Goal: Transaction & Acquisition: Purchase product/service

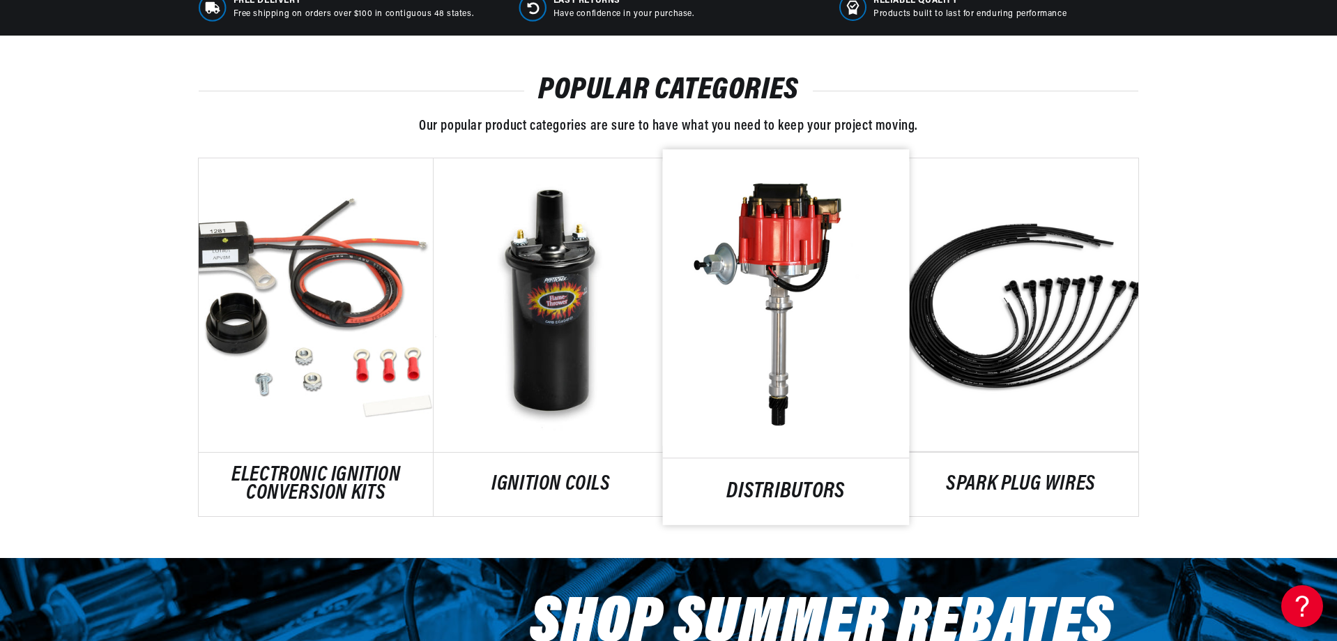
scroll to position [0, 1741]
click at [751, 488] on link "DISTRIBUTORS" at bounding box center [786, 491] width 247 height 19
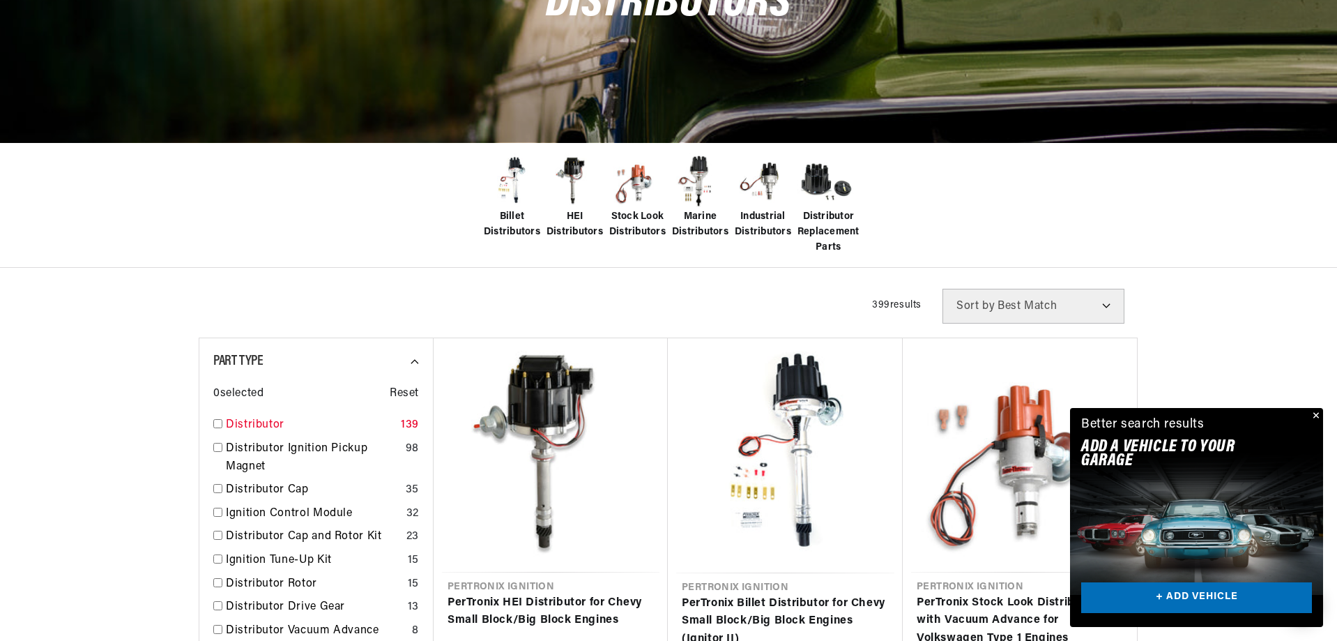
click at [221, 424] on input "checkbox" at bounding box center [217, 423] width 9 height 9
checkbox input "true"
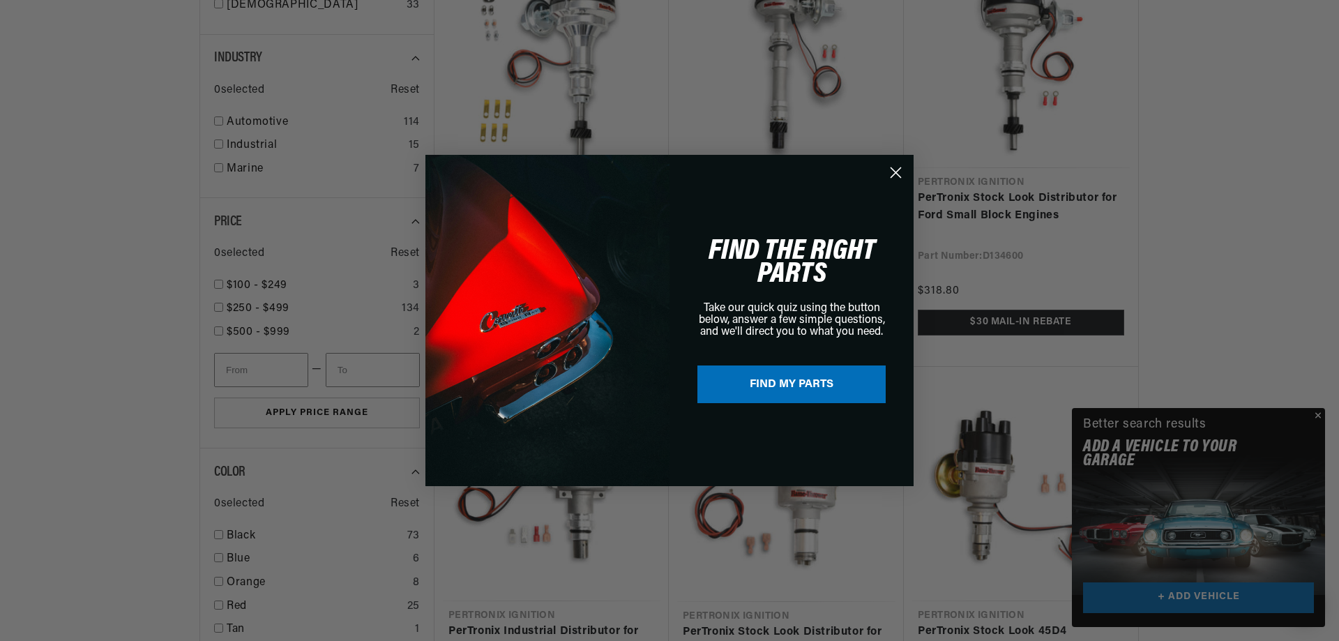
click at [1310, 430] on div "Close dialog FIND THE RIGHT PARTS Take our quick quiz using the button below, a…" at bounding box center [669, 320] width 1339 height 641
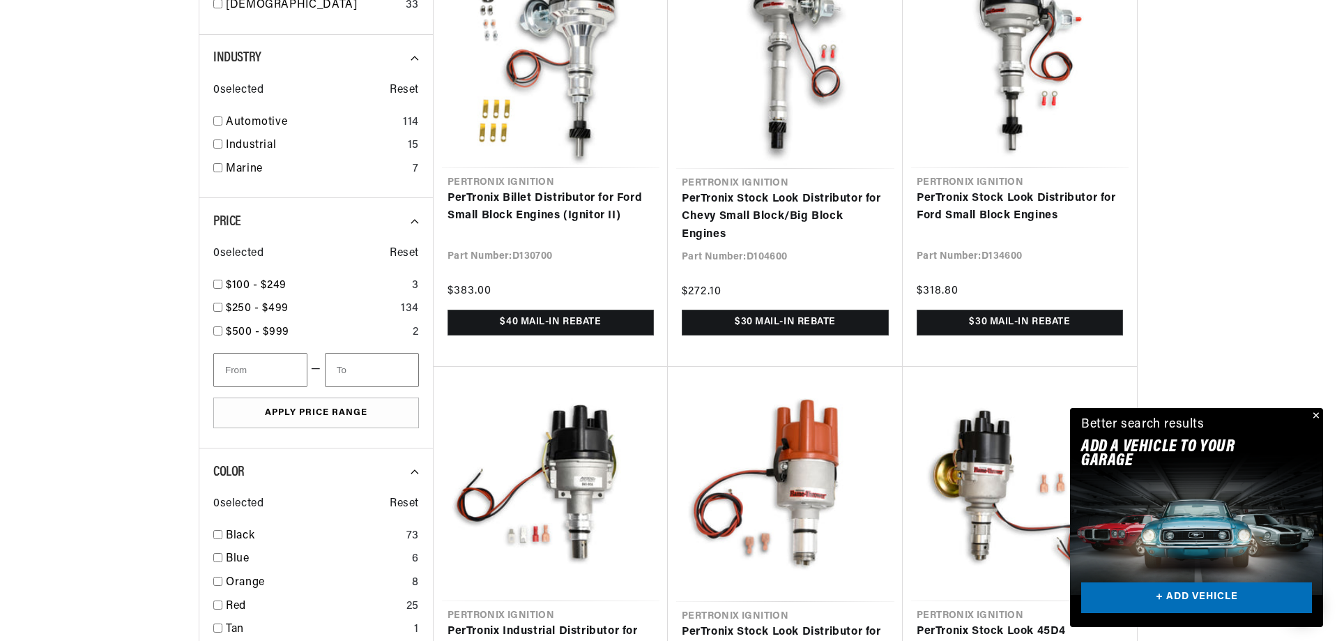
scroll to position [0, 1741]
click at [1316, 415] on button "Close" at bounding box center [1314, 416] width 17 height 17
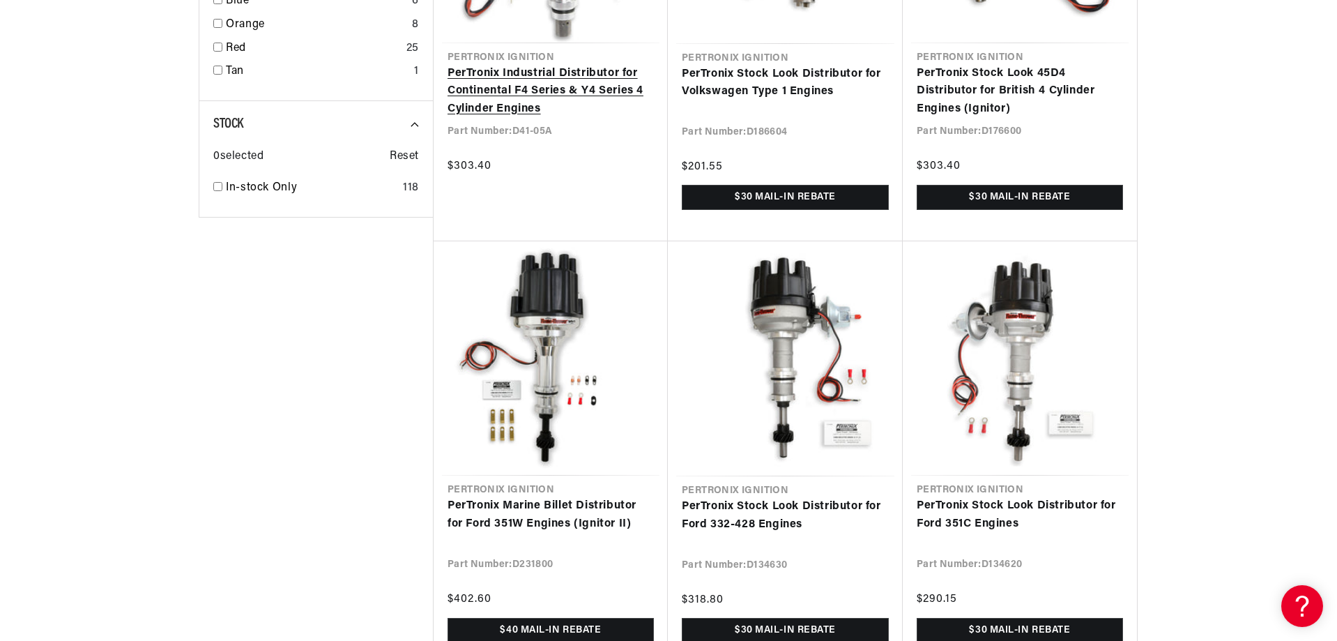
scroll to position [1673, 0]
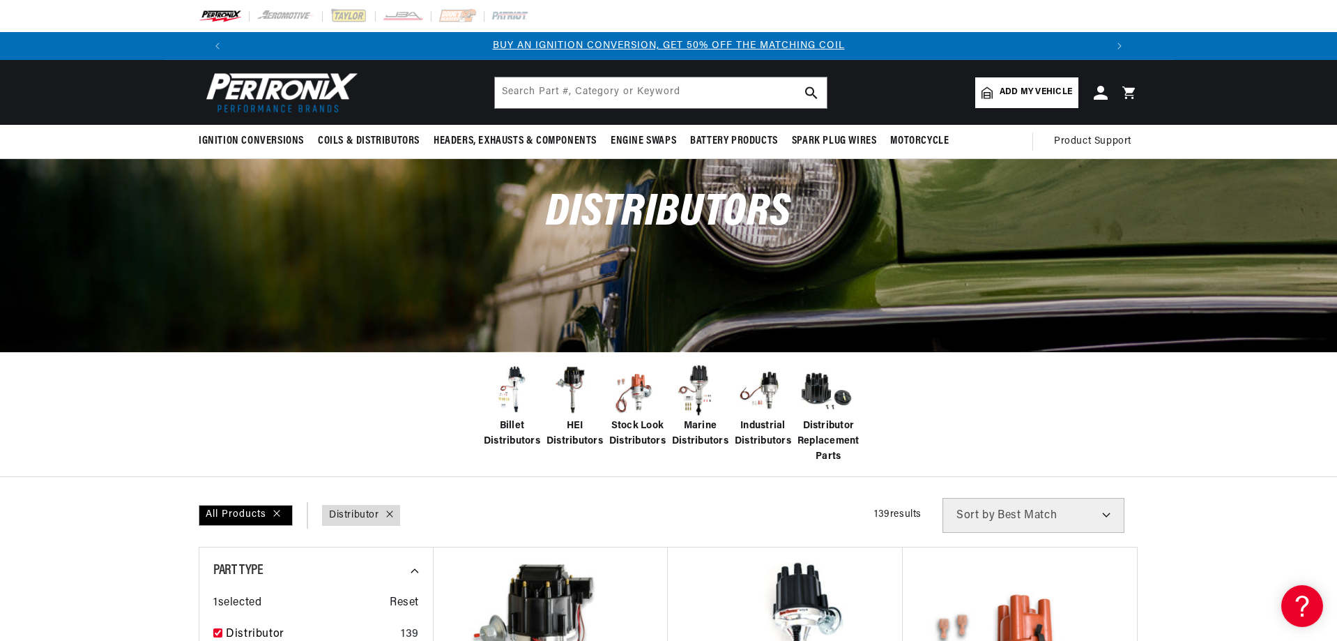
click at [1016, 89] on span "Add my vehicle" at bounding box center [1036, 92] width 73 height 13
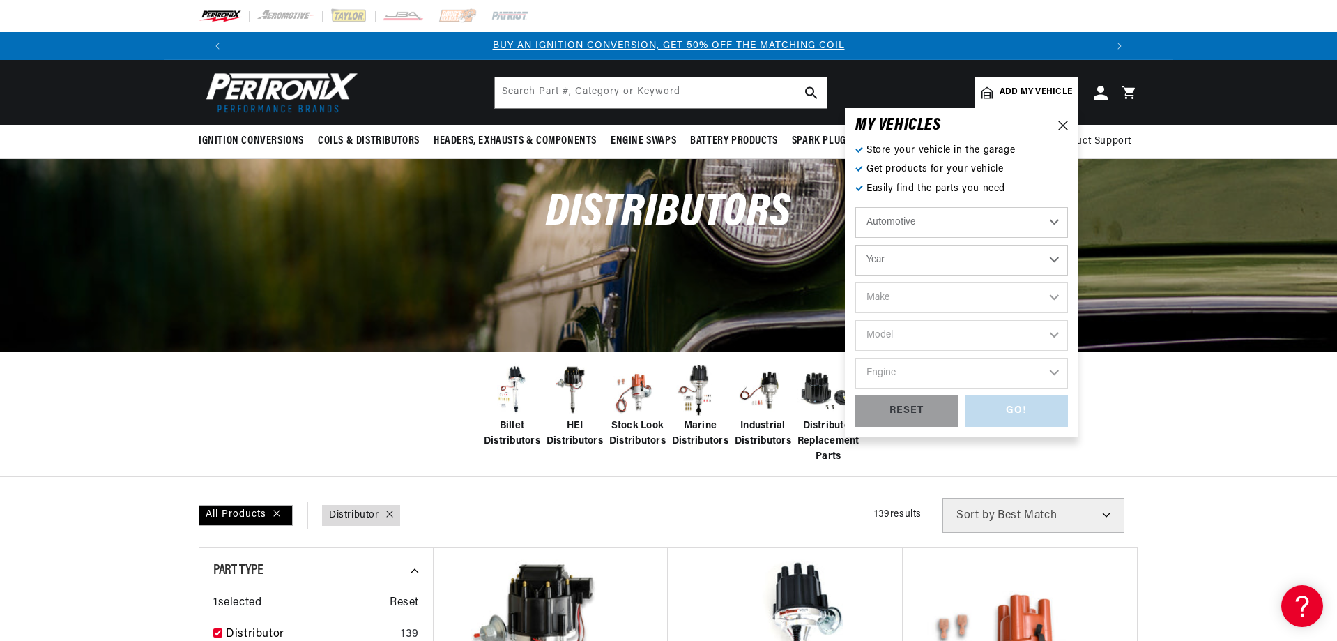
click at [1051, 221] on select "Automotive Agricultural Industrial Marine Motorcycle" at bounding box center [961, 222] width 213 height 31
click at [855, 207] on select "Automotive Agricultural Industrial Marine Motorcycle" at bounding box center [961, 222] width 213 height 31
click at [1010, 262] on select "Year [DATE] 2021 2020 2019 2018 2017 2016 2015 2014 2013 2012 2011 2010 2009 20…" at bounding box center [961, 260] width 213 height 31
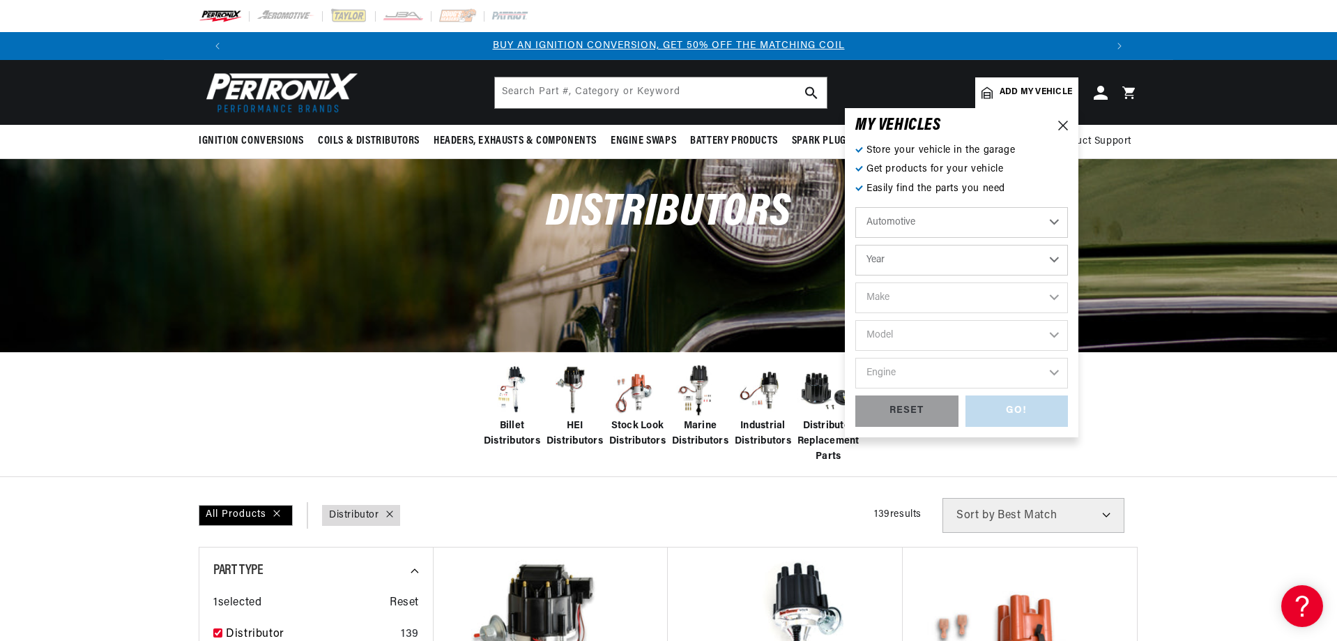
select select "1948"
click at [855, 245] on select "Year [DATE] 2021 2020 2019 2018 2017 2016 2015 2014 2013 2012 2011 2010 2009 20…" at bounding box center [961, 260] width 213 height 31
select select "1948"
click at [1052, 291] on select "Make [GEOGRAPHIC_DATA] Chevrolet Chrysler Citroen [GEOGRAPHIC_DATA] Ford [GEOGR…" at bounding box center [961, 297] width 213 height 31
click at [1052, 300] on select "Make [GEOGRAPHIC_DATA] Chevrolet Chrysler Citroen [GEOGRAPHIC_DATA] Ford [GEOGR…" at bounding box center [961, 297] width 213 height 31
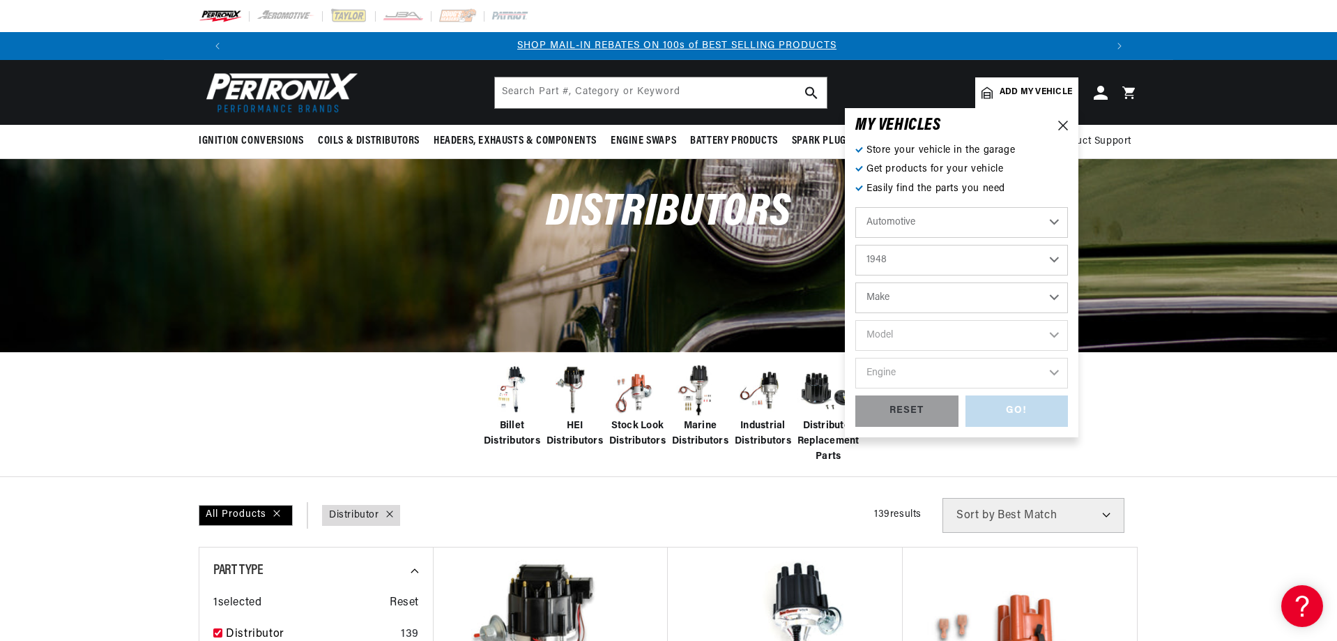
scroll to position [0, 871]
select select "Ford"
click at [855, 282] on select "Make [GEOGRAPHIC_DATA] Chevrolet Chrysler Citroen [GEOGRAPHIC_DATA] Ford [GEOGR…" at bounding box center [961, 297] width 213 height 31
click at [1023, 60] on header "Ignition Conversions Back Ignition Conversions Shop by Feature" at bounding box center [668, 92] width 1009 height 65
select select "Ford"
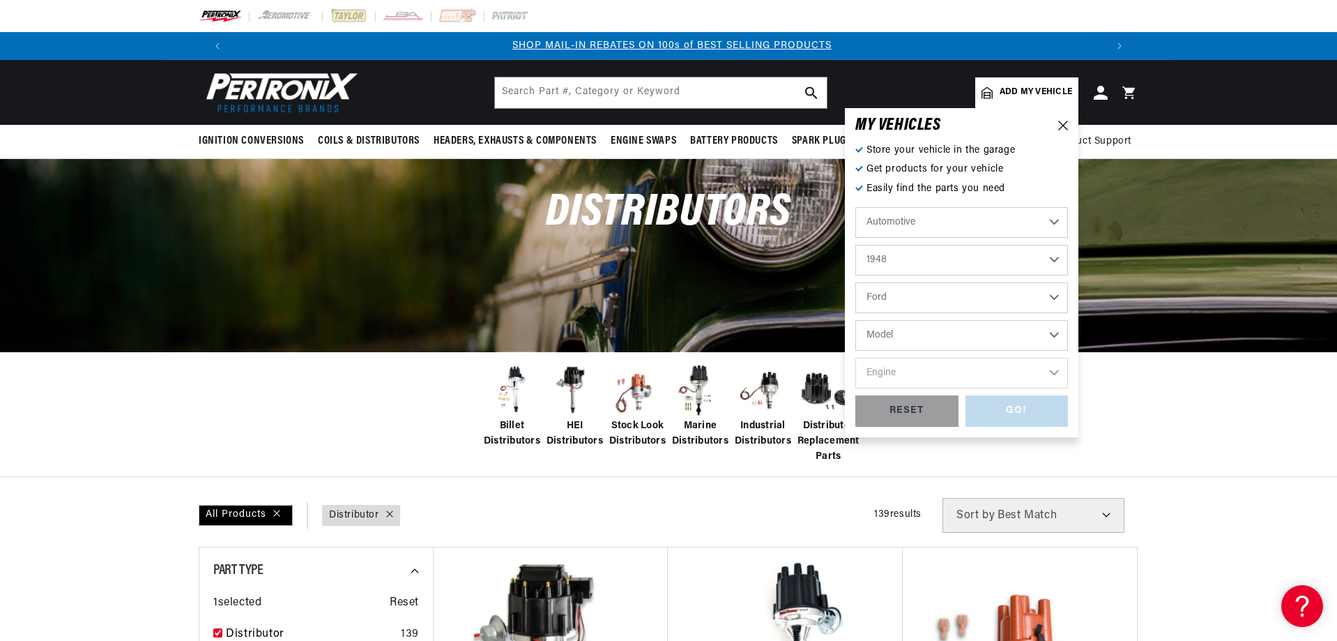
click at [1054, 334] on select "Model Deluxe F-1 Super Deluxe" at bounding box center [961, 335] width 213 height 31
select select "Super-Deluxe"
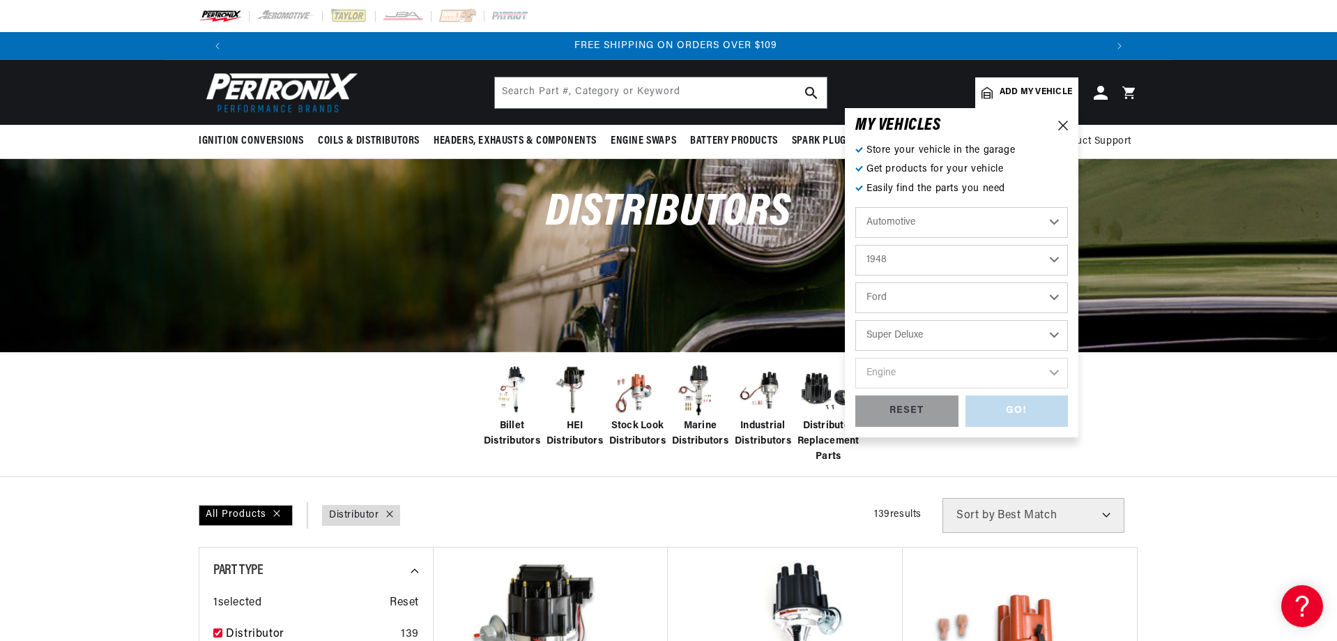
click at [855, 320] on select "Model Deluxe F-1 Super Deluxe" at bounding box center [961, 335] width 213 height 31
select select "Super-Deluxe"
click at [1051, 369] on select "Engine 3.9L" at bounding box center [961, 373] width 213 height 31
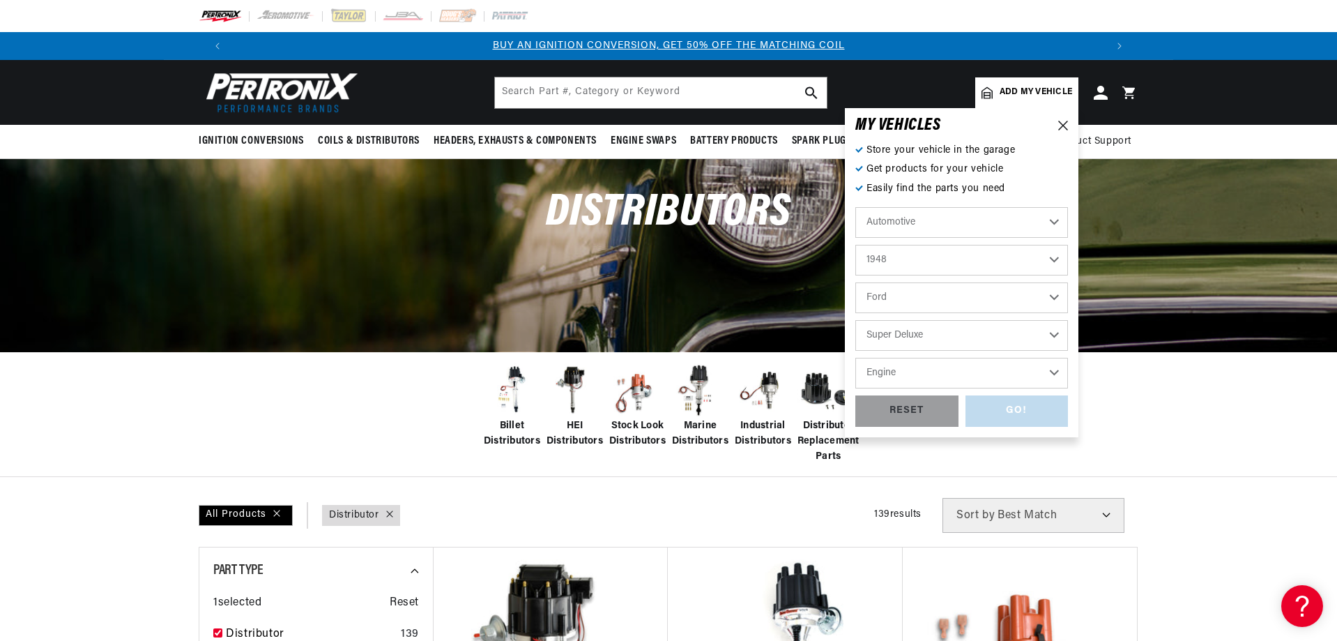
select select "3.9L"
click at [855, 358] on select "Engine 3.9L" at bounding box center [961, 373] width 213 height 31
select select "3.9L"
click at [1031, 413] on div "GO!" at bounding box center [1017, 410] width 103 height 31
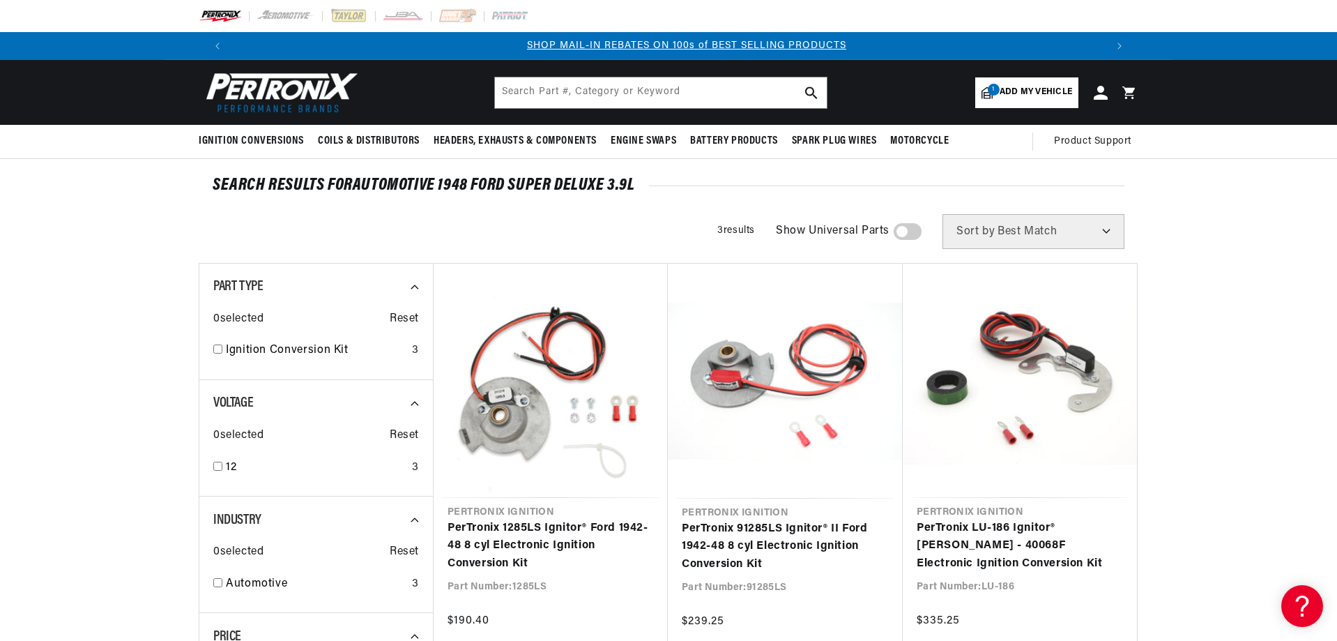
scroll to position [0, 871]
